Goal: Find specific page/section: Find specific page/section

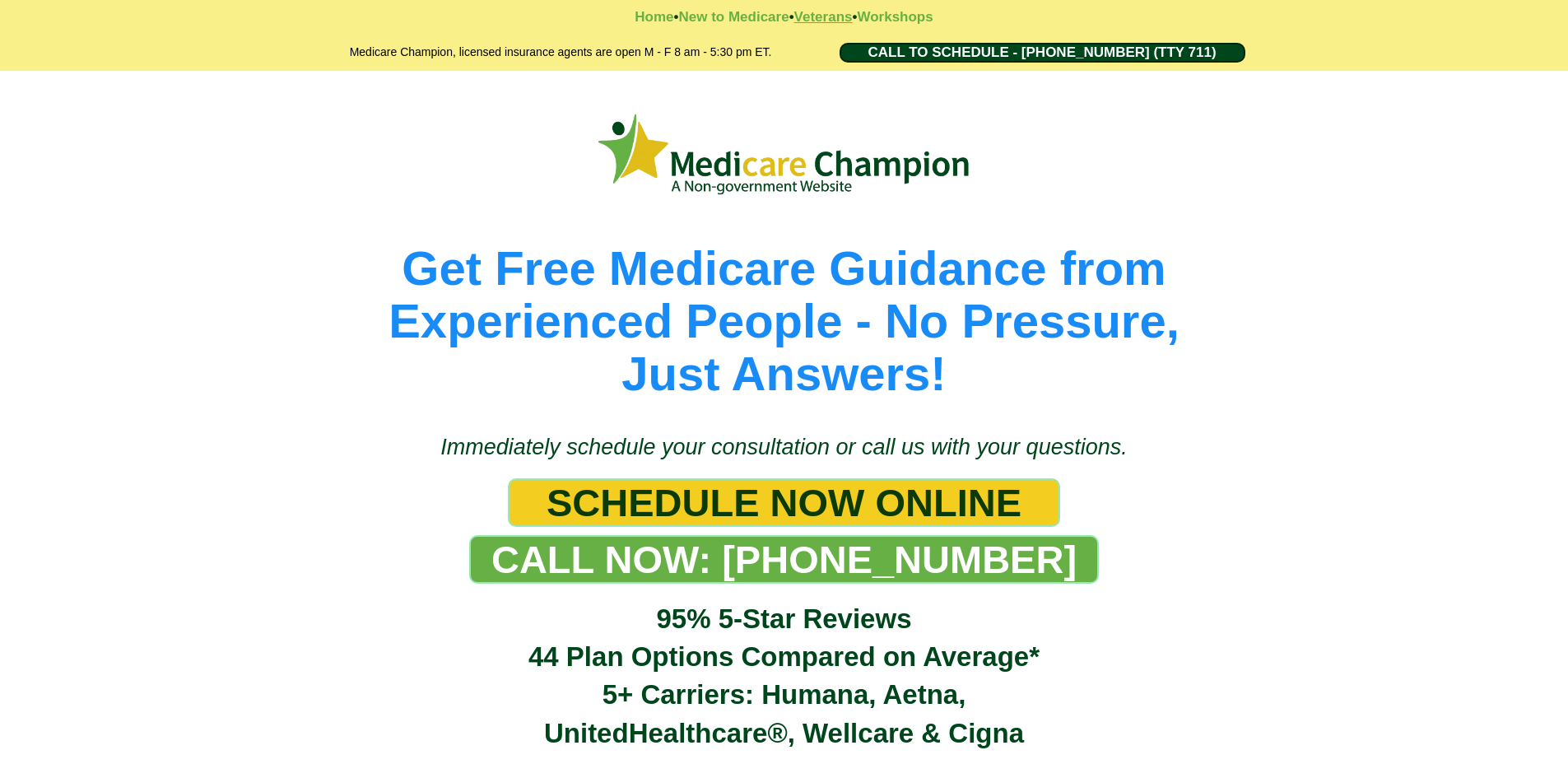
click at [821, 17] on strong "Veterans" at bounding box center [824, 17] width 59 height 16
click at [814, 19] on strong "Veterans" at bounding box center [824, 17] width 59 height 16
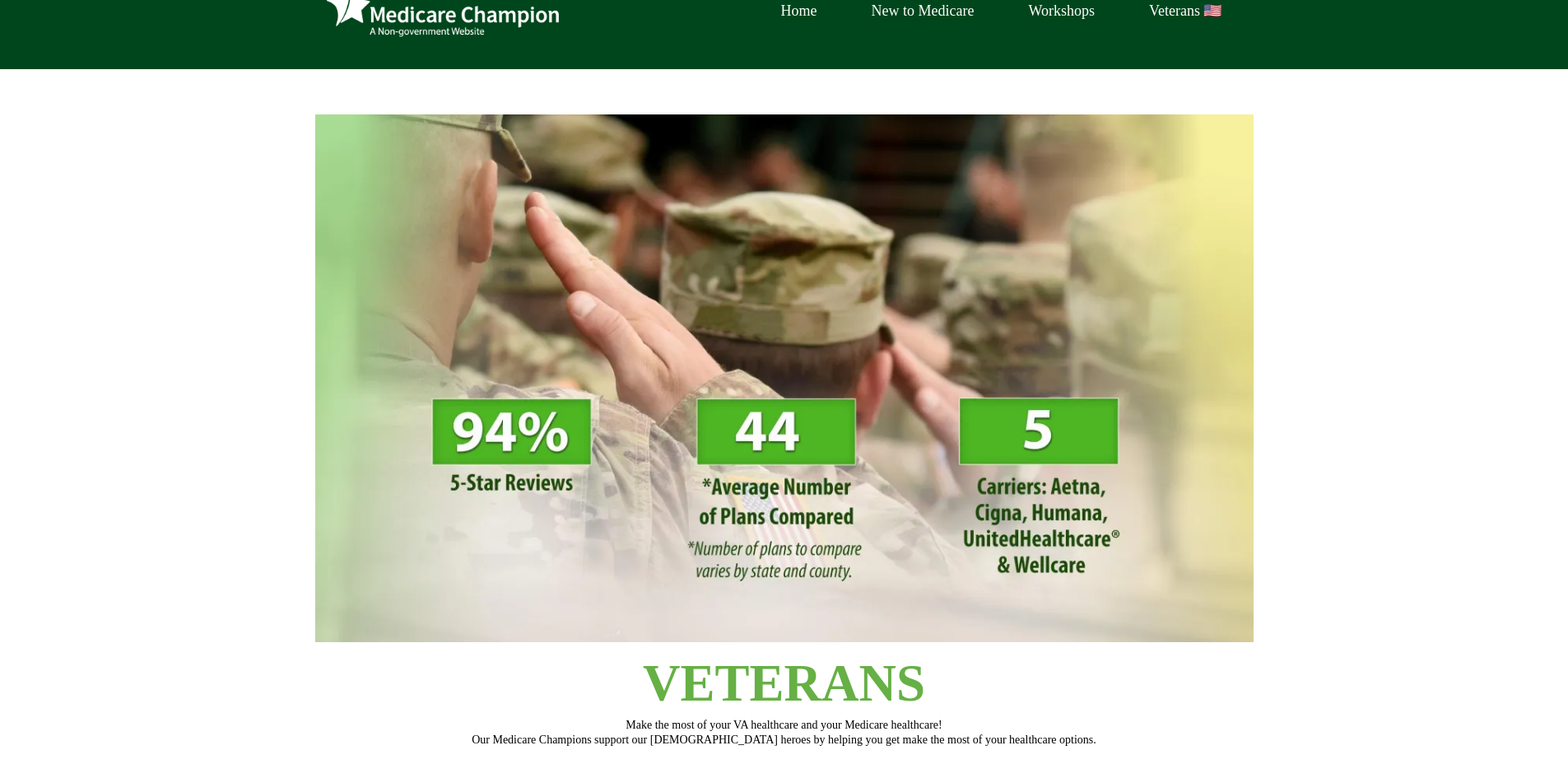
scroll to position [13, 0]
